Goal: Task Accomplishment & Management: Manage account settings

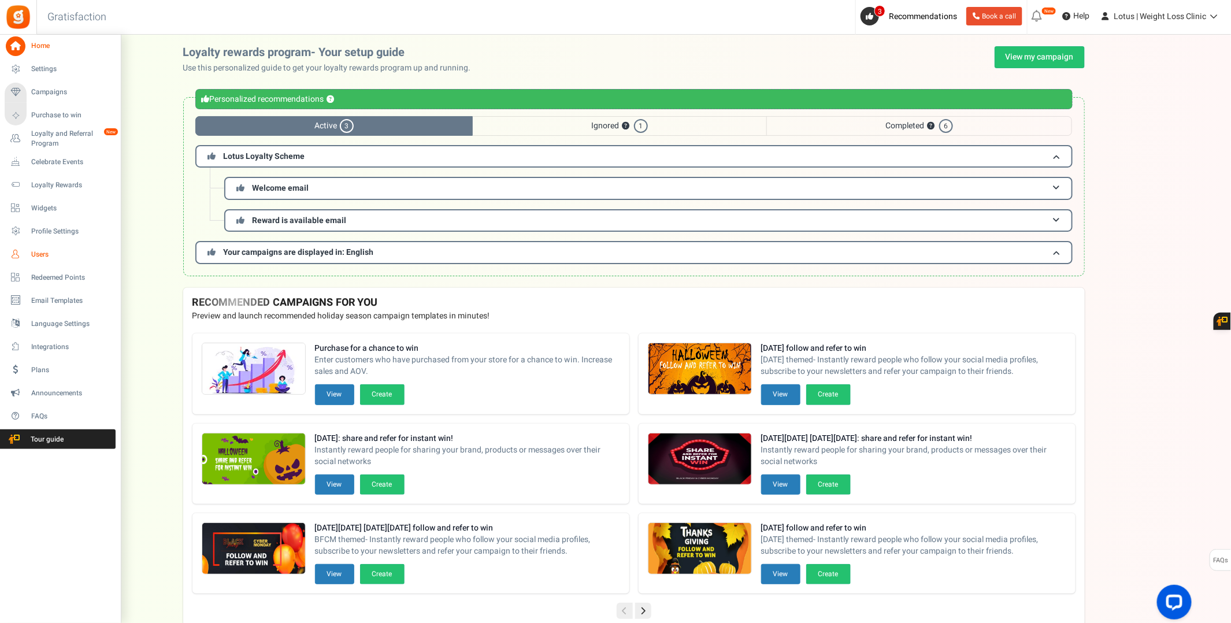
click at [38, 251] on span "Users" at bounding box center [71, 255] width 81 height 10
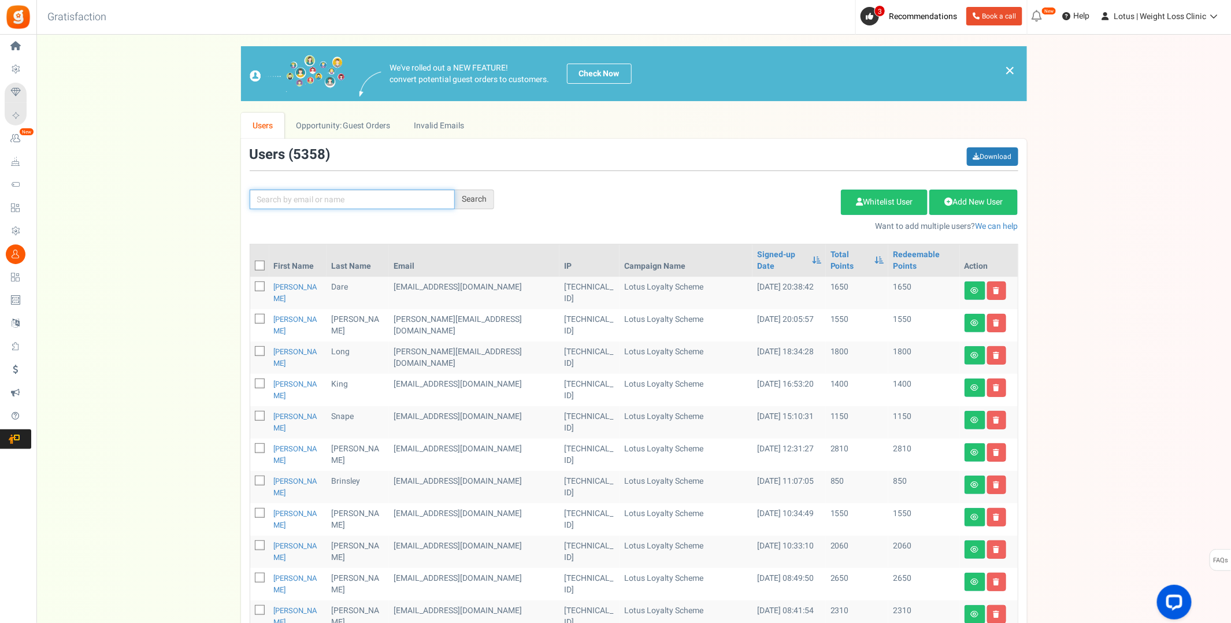
click at [304, 200] on input "text" at bounding box center [352, 199] width 205 height 20
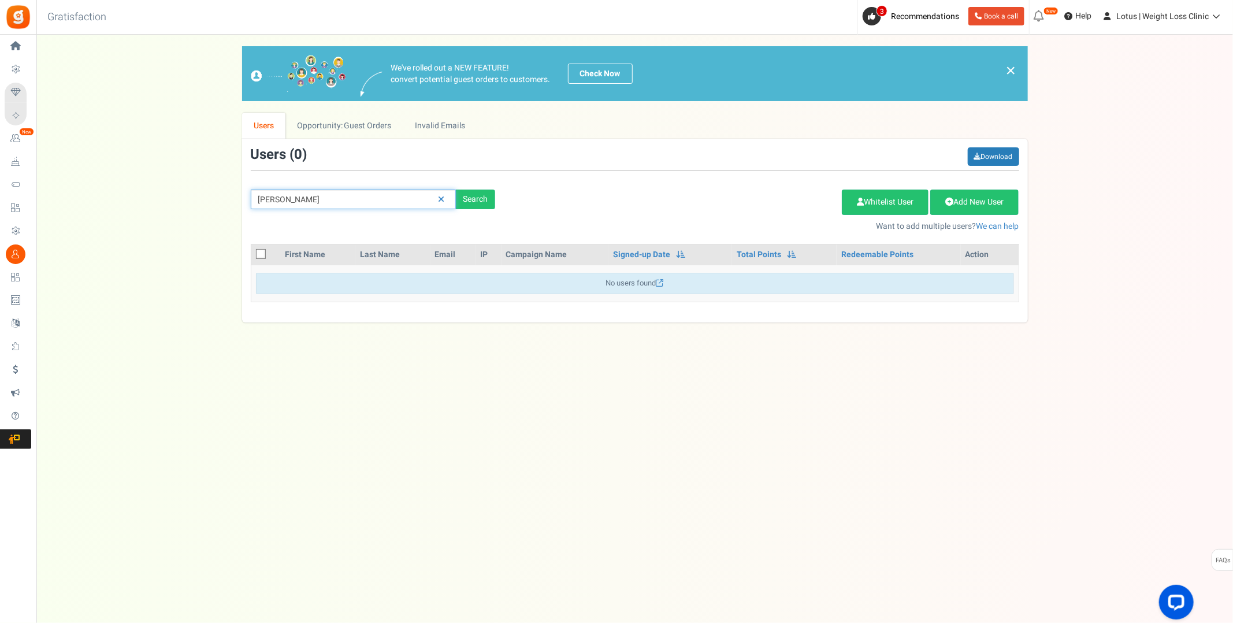
click at [319, 195] on input "[PERSON_NAME]" at bounding box center [353, 199] width 205 height 20
type input "[PERSON_NAME]"
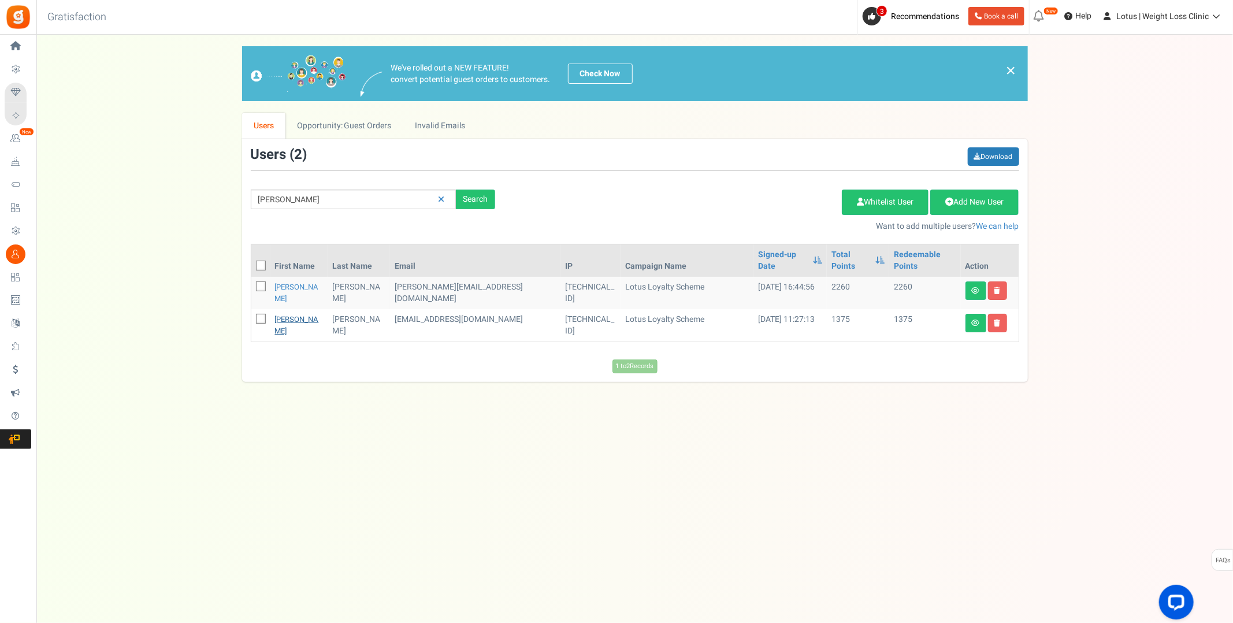
click at [295, 314] on link "[PERSON_NAME]" at bounding box center [297, 325] width 44 height 23
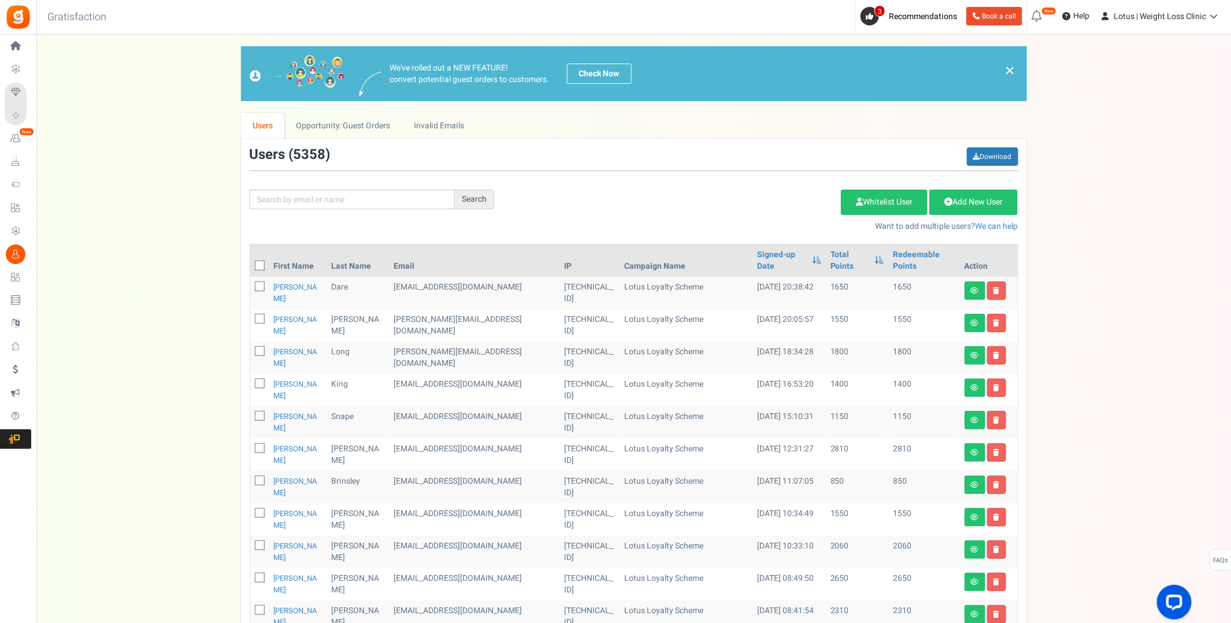
click at [371, 210] on div "Search Add Etsy Order Delete Selected Users Import Users Spam Protection Subtra…" at bounding box center [634, 189] width 786 height 85
click at [372, 200] on input "text" at bounding box center [352, 199] width 205 height 20
type input "[PERSON_NAME]"
click at [478, 200] on div "Search" at bounding box center [474, 199] width 39 height 20
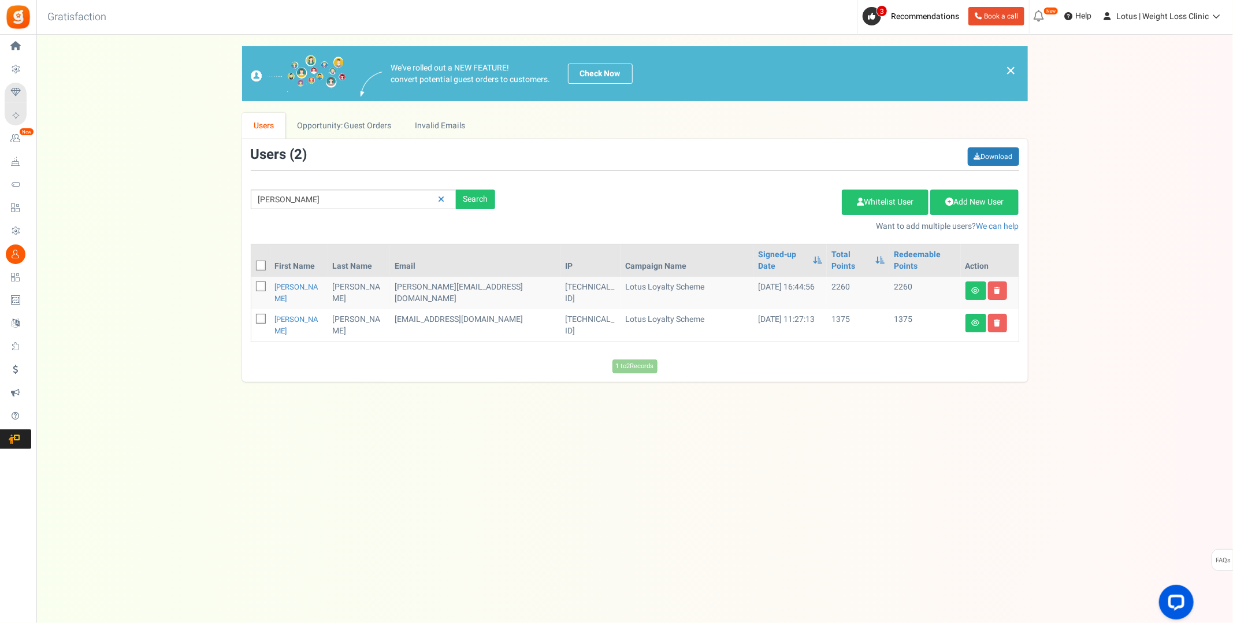
click at [259, 315] on icon at bounding box center [262, 319] width 8 height 8
click at [252, 316] on input "checkbox" at bounding box center [248, 320] width 8 height 8
checkbox input "true"
click at [750, 207] on link "Delete Selected Users" at bounding box center [783, 201] width 113 height 25
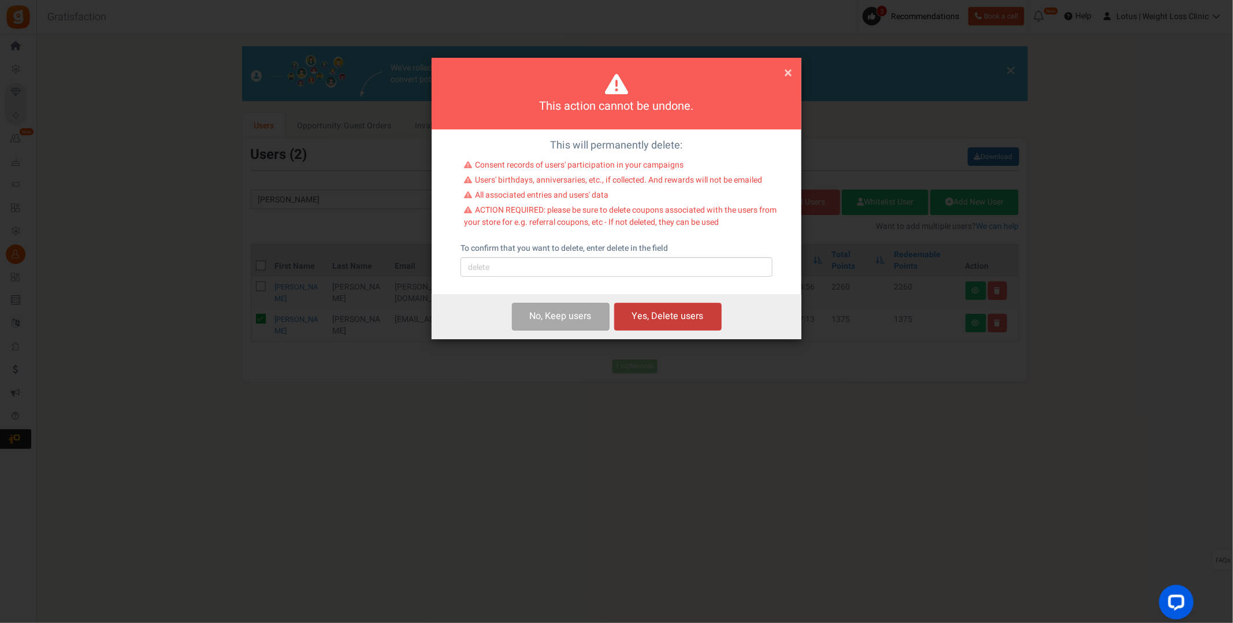
click at [668, 314] on button "Yes, Delete users" at bounding box center [667, 316] width 107 height 27
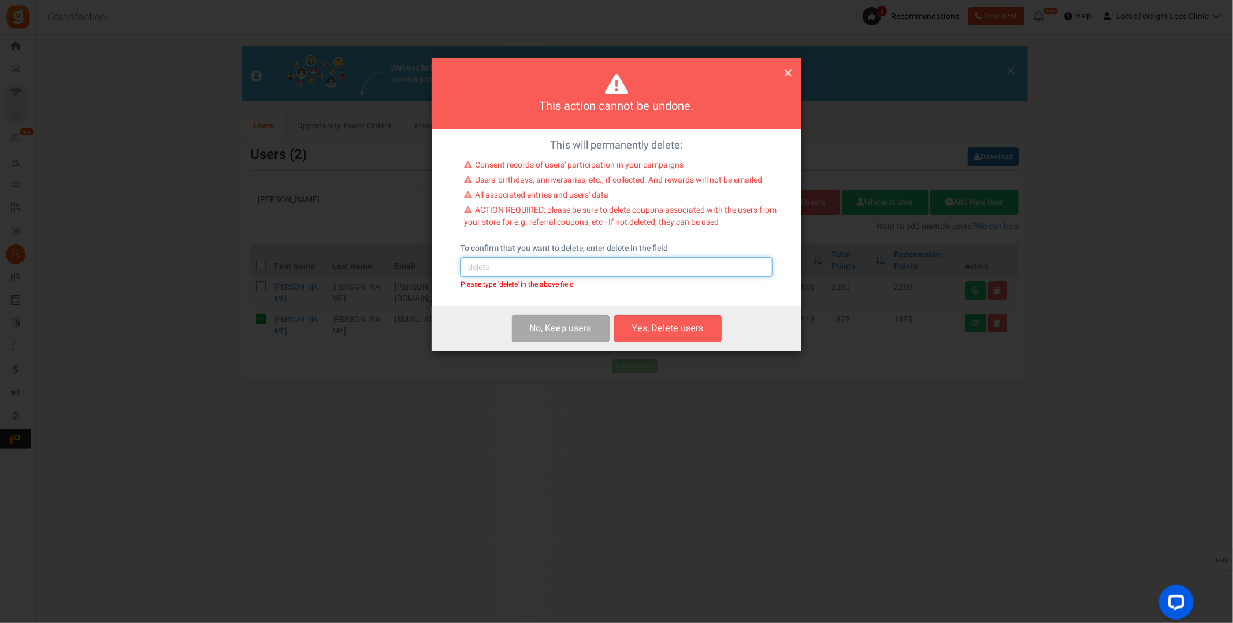
click at [625, 263] on input "text" at bounding box center [616, 267] width 312 height 20
type input "delete"
click at [651, 331] on button "Yes, Delete users" at bounding box center [667, 328] width 107 height 27
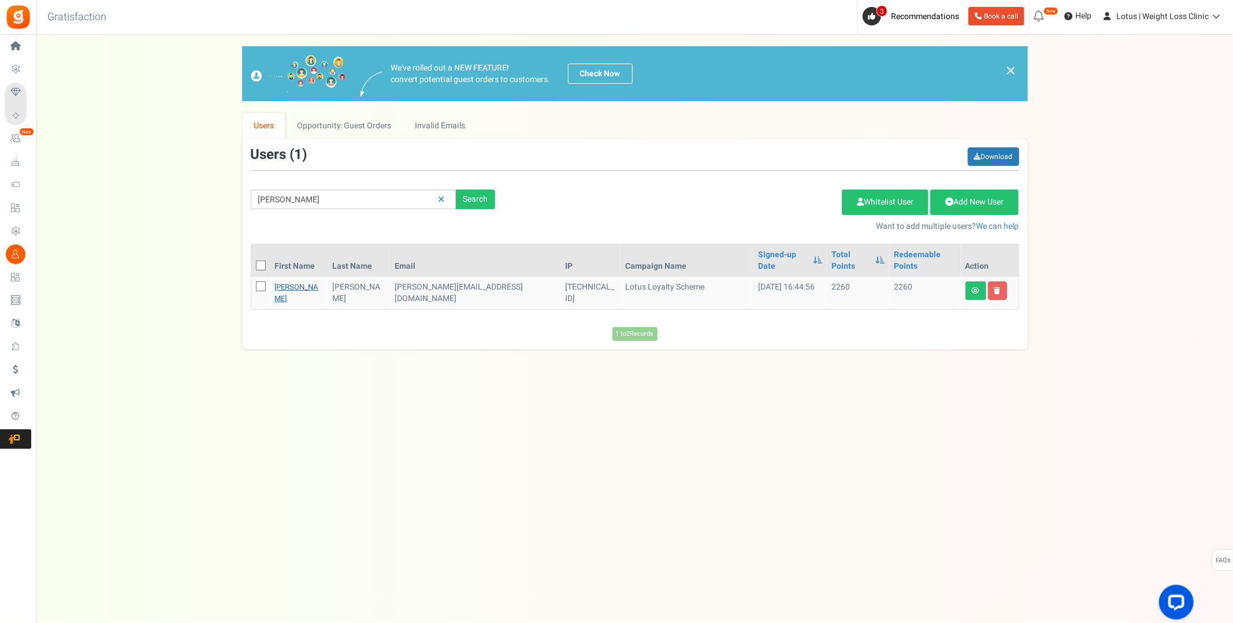
click at [299, 281] on link "[PERSON_NAME]" at bounding box center [297, 292] width 44 height 23
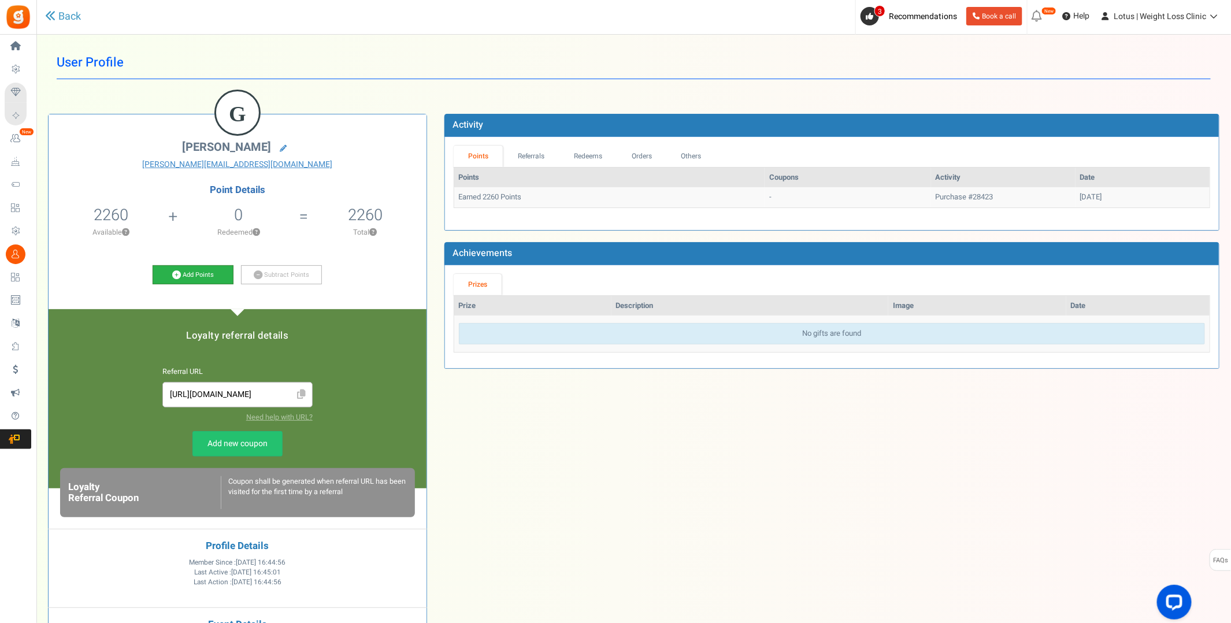
click at [203, 274] on link "Add Points" at bounding box center [193, 275] width 81 height 20
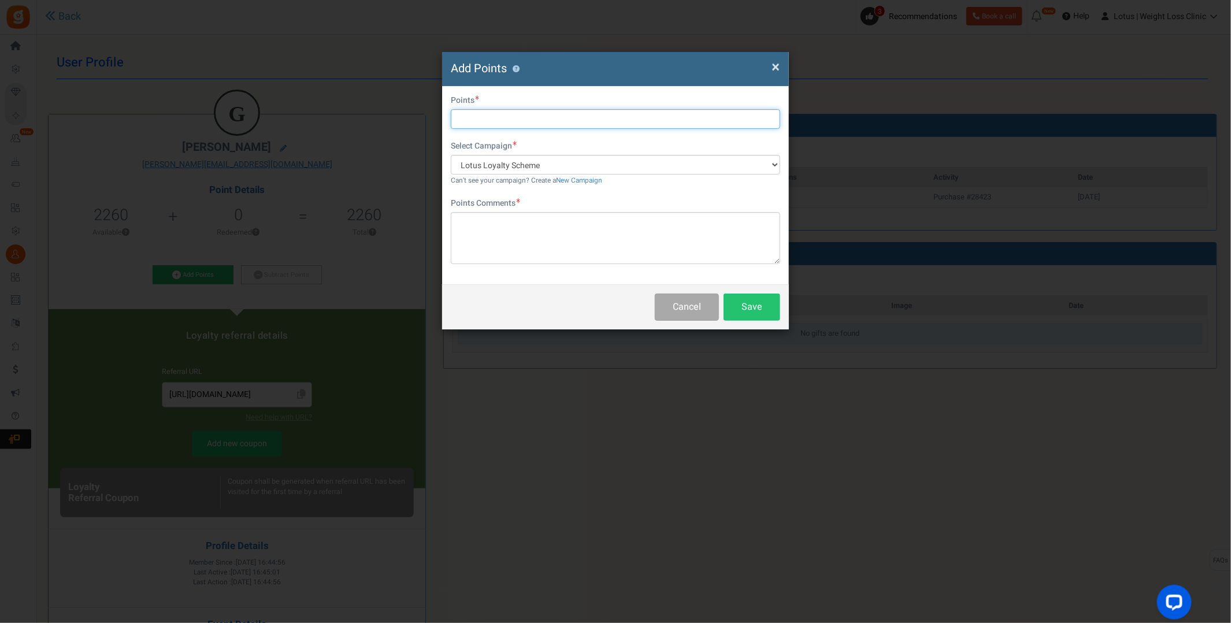
click at [495, 114] on input "text" at bounding box center [615, 119] width 329 height 20
type input "1375"
click at [504, 214] on textarea at bounding box center [615, 238] width 329 height 52
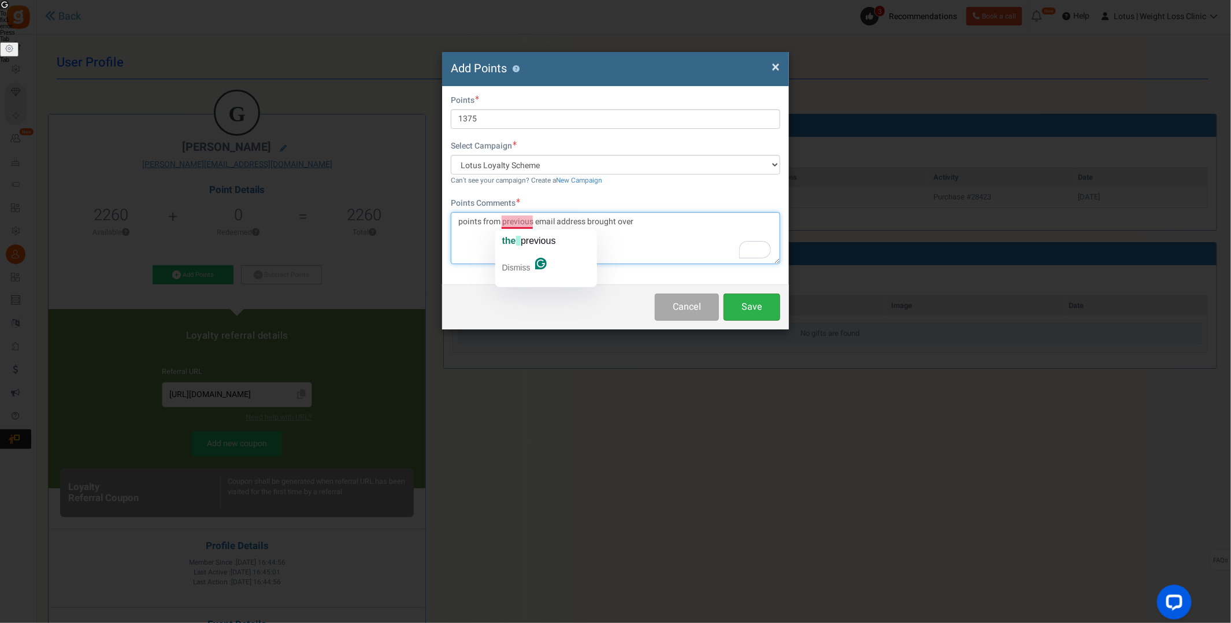
type textarea "points from previous email address brought over"
click at [763, 308] on button "Save" at bounding box center [751, 306] width 57 height 27
